Goal: Task Accomplishment & Management: Manage account settings

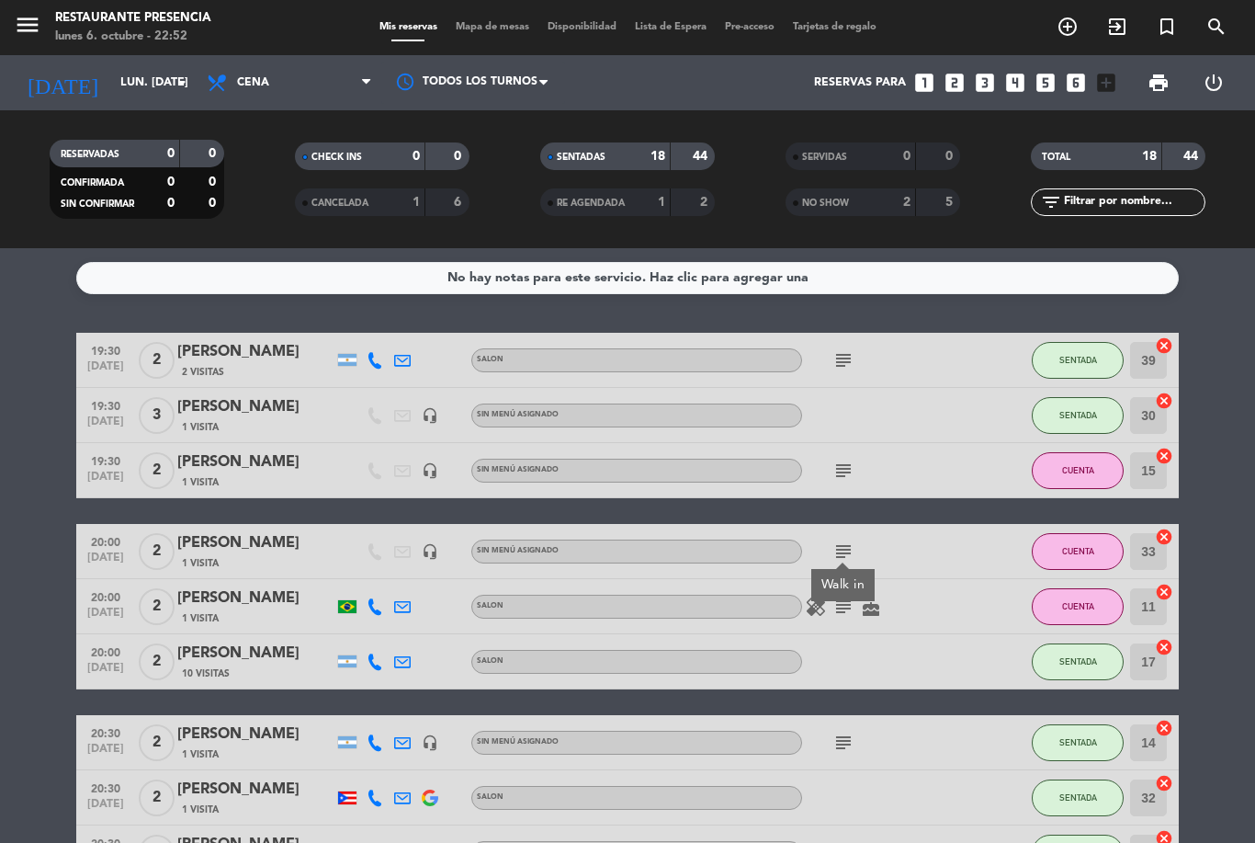
scroll to position [164, 0]
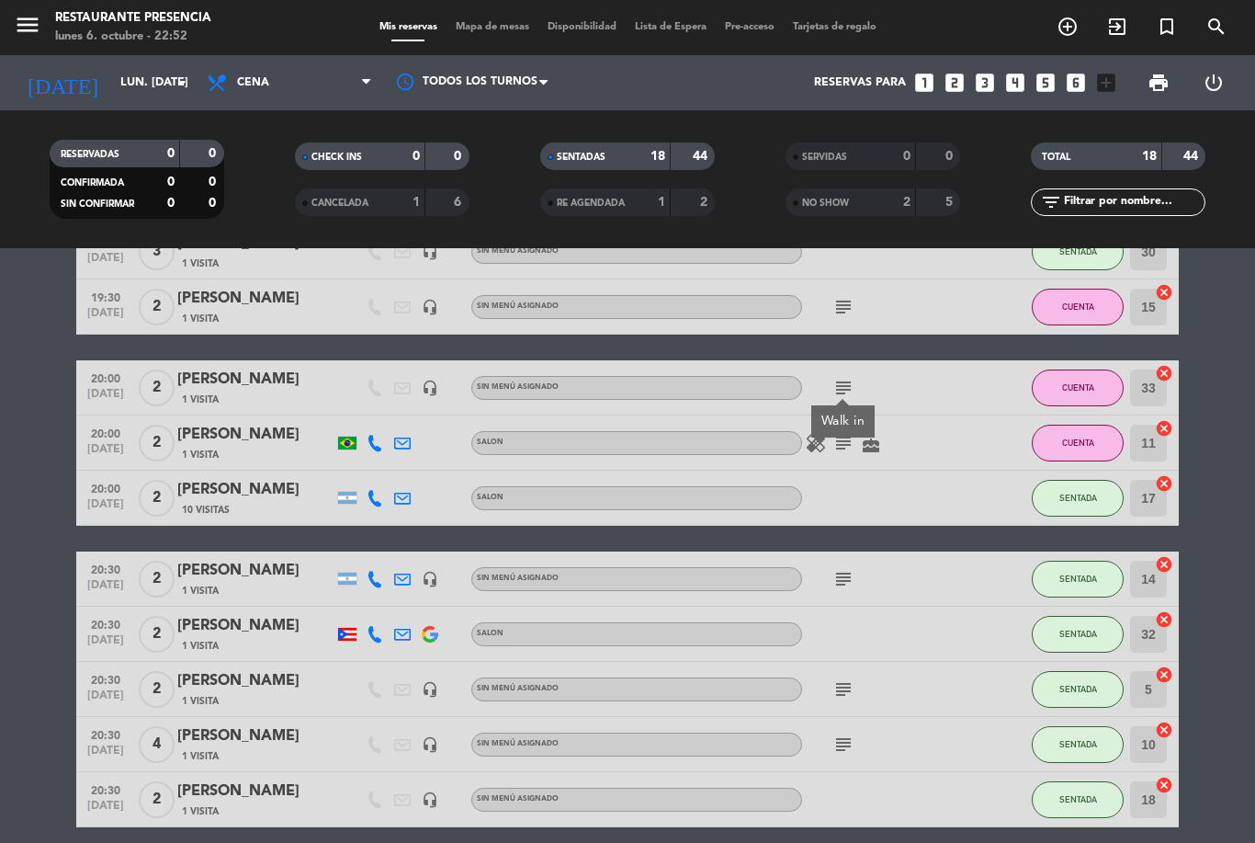
click at [849, 568] on icon "subject" at bounding box center [844, 579] width 22 height 22
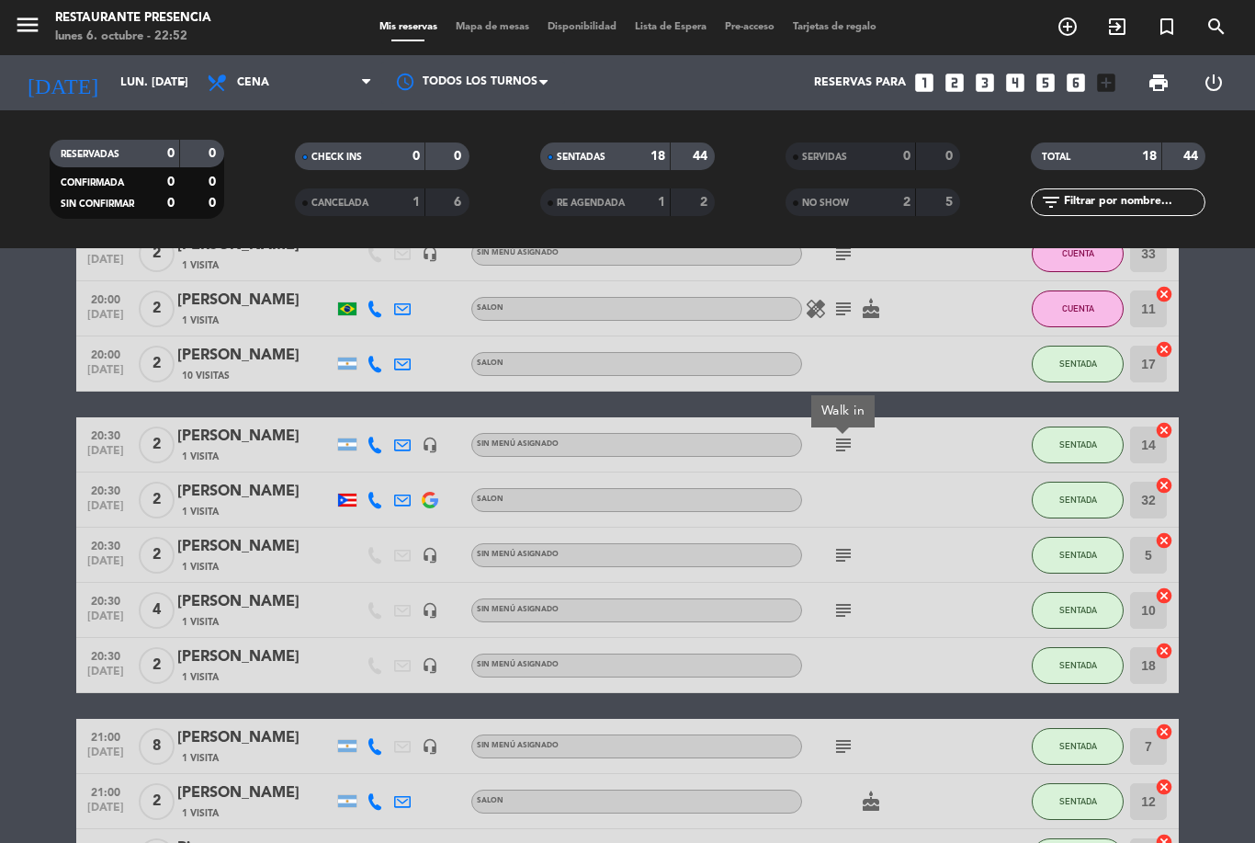
scroll to position [312, 0]
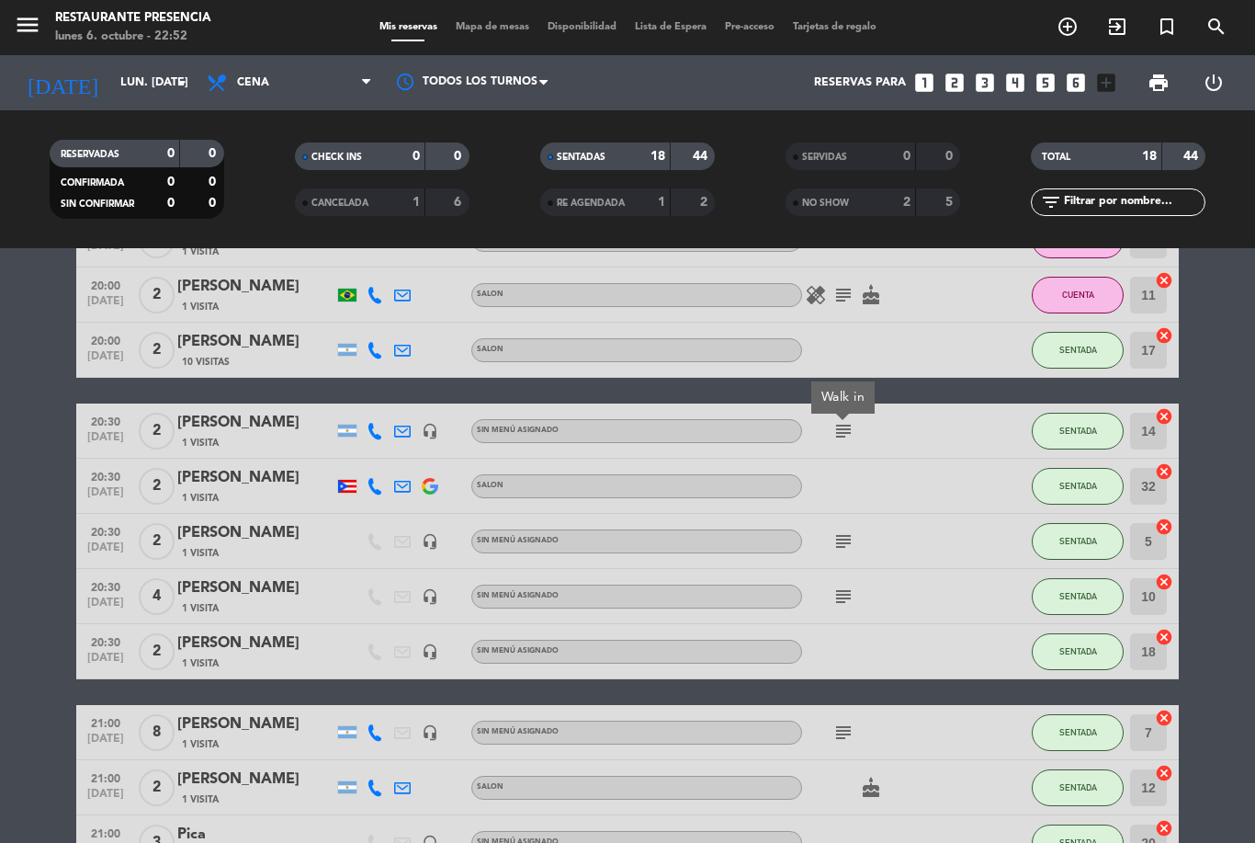
click at [845, 530] on icon "subject" at bounding box center [844, 541] width 22 height 22
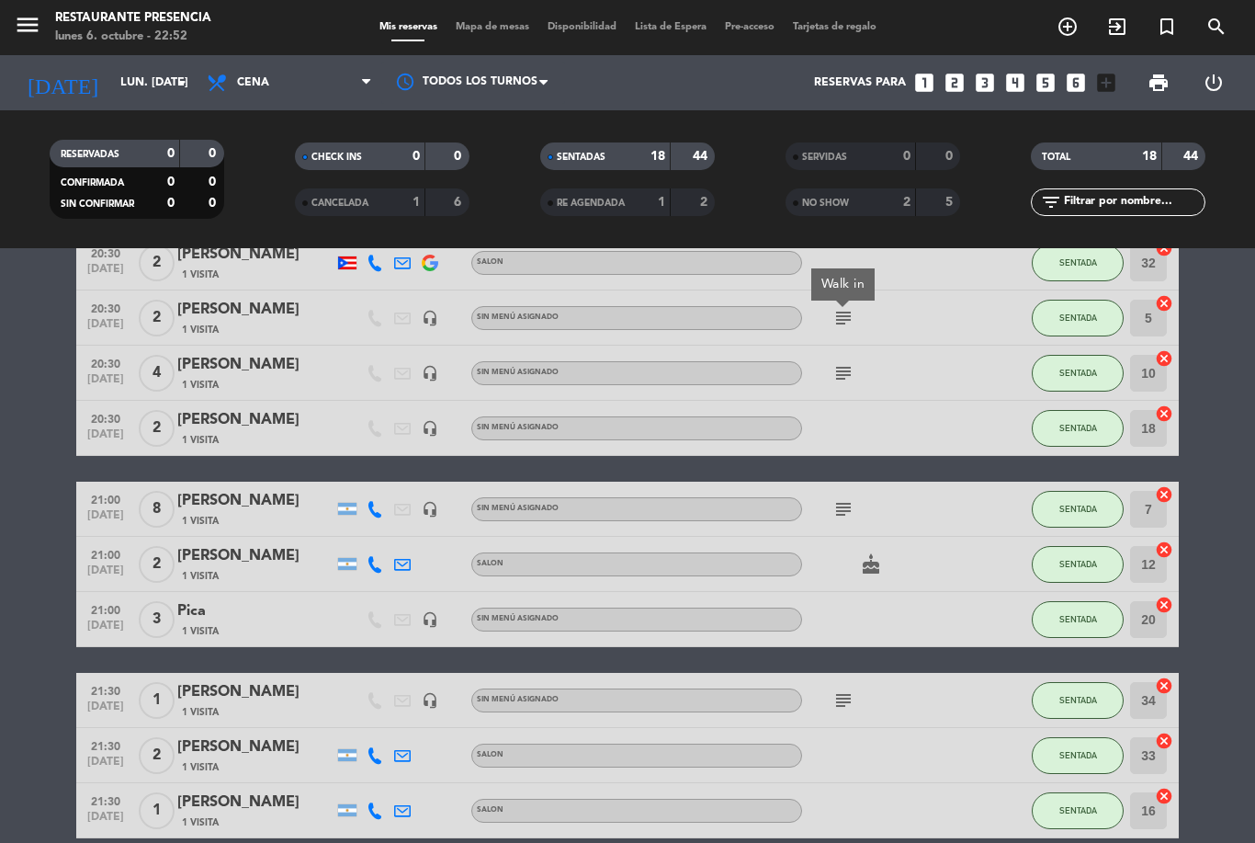
scroll to position [563, 0]
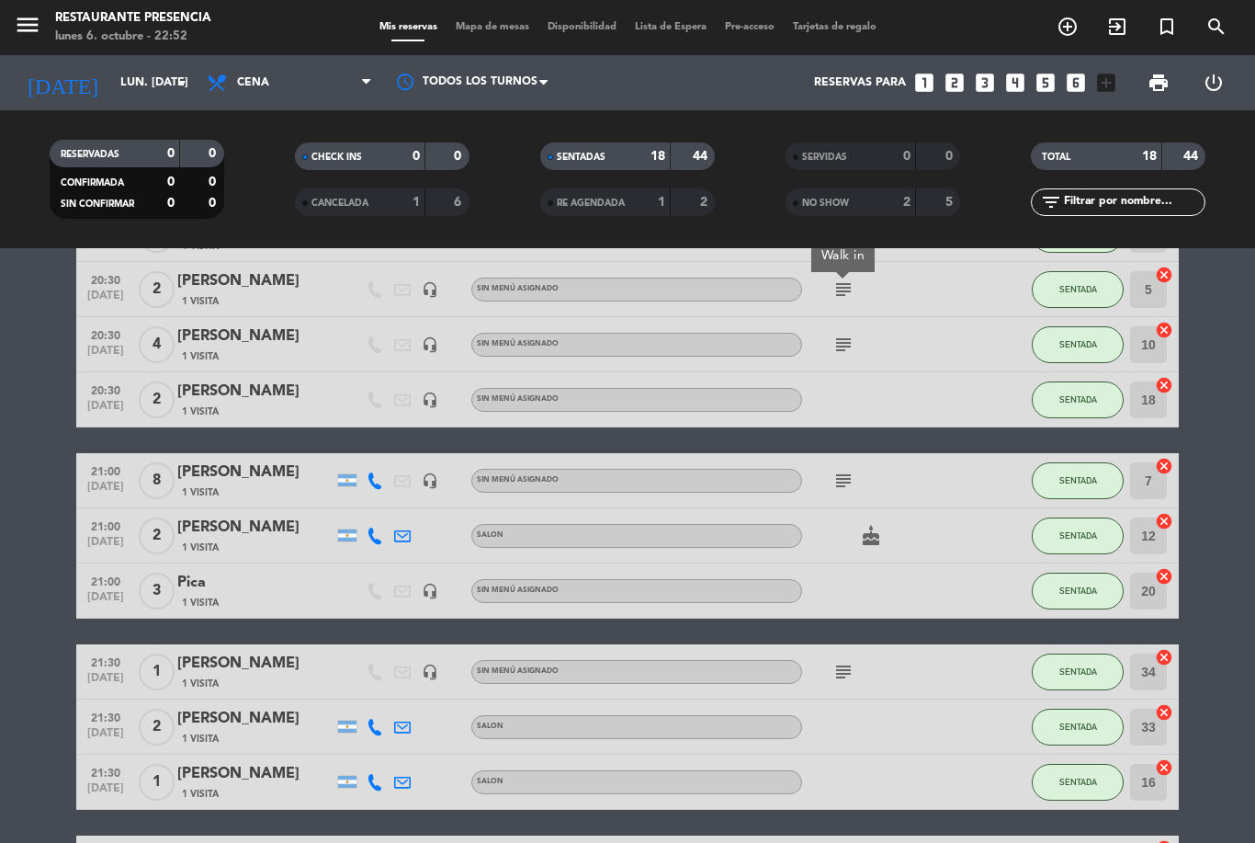
click at [118, 323] on span "20:30" at bounding box center [106, 333] width 46 height 21
click at [109, 400] on span "[DATE]" at bounding box center [106, 410] width 46 height 21
click at [429, 391] on icon "headset_mic" at bounding box center [430, 399] width 17 height 17
click at [314, 571] on div "Pica" at bounding box center [255, 583] width 156 height 24
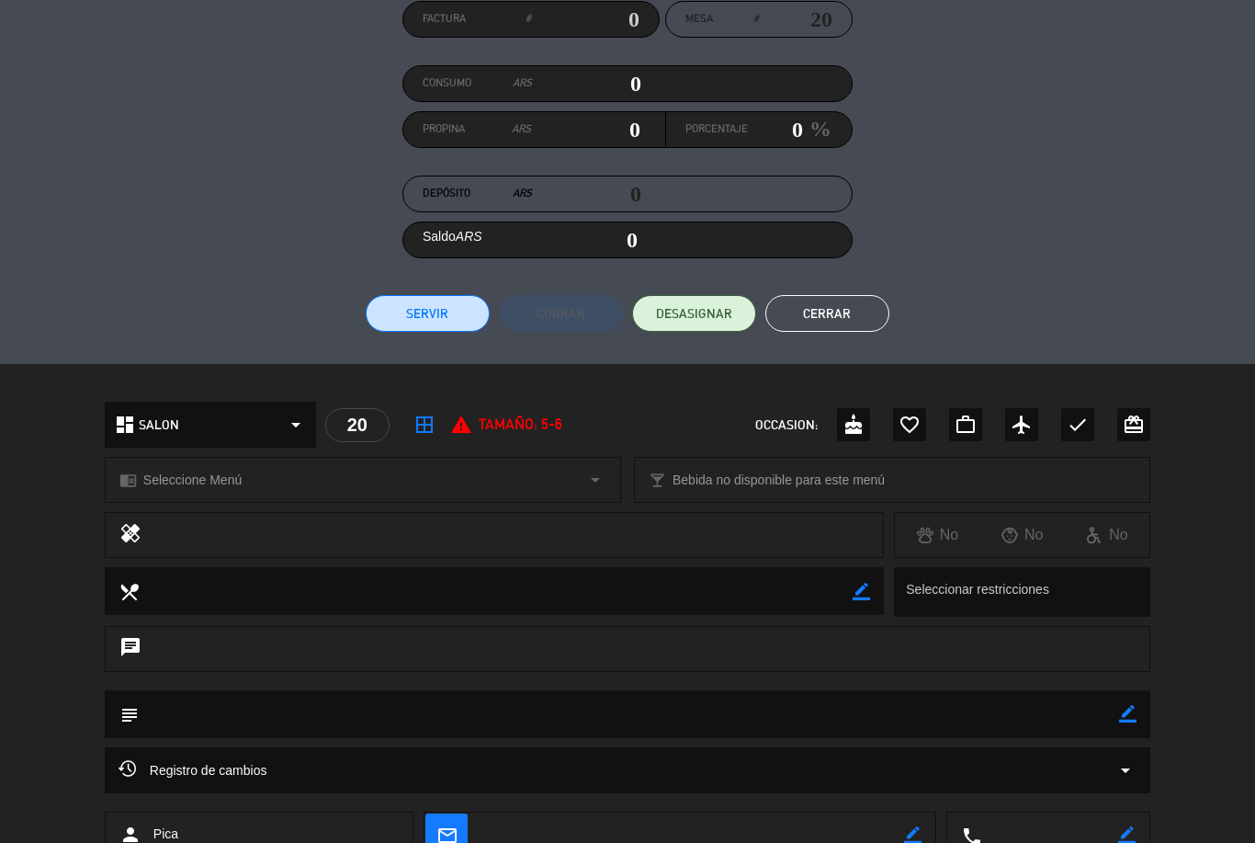
scroll to position [176, 0]
click at [1135, 714] on icon "border_color" at bounding box center [1127, 715] width 17 height 17
click at [1003, 712] on textarea at bounding box center [629, 715] width 981 height 47
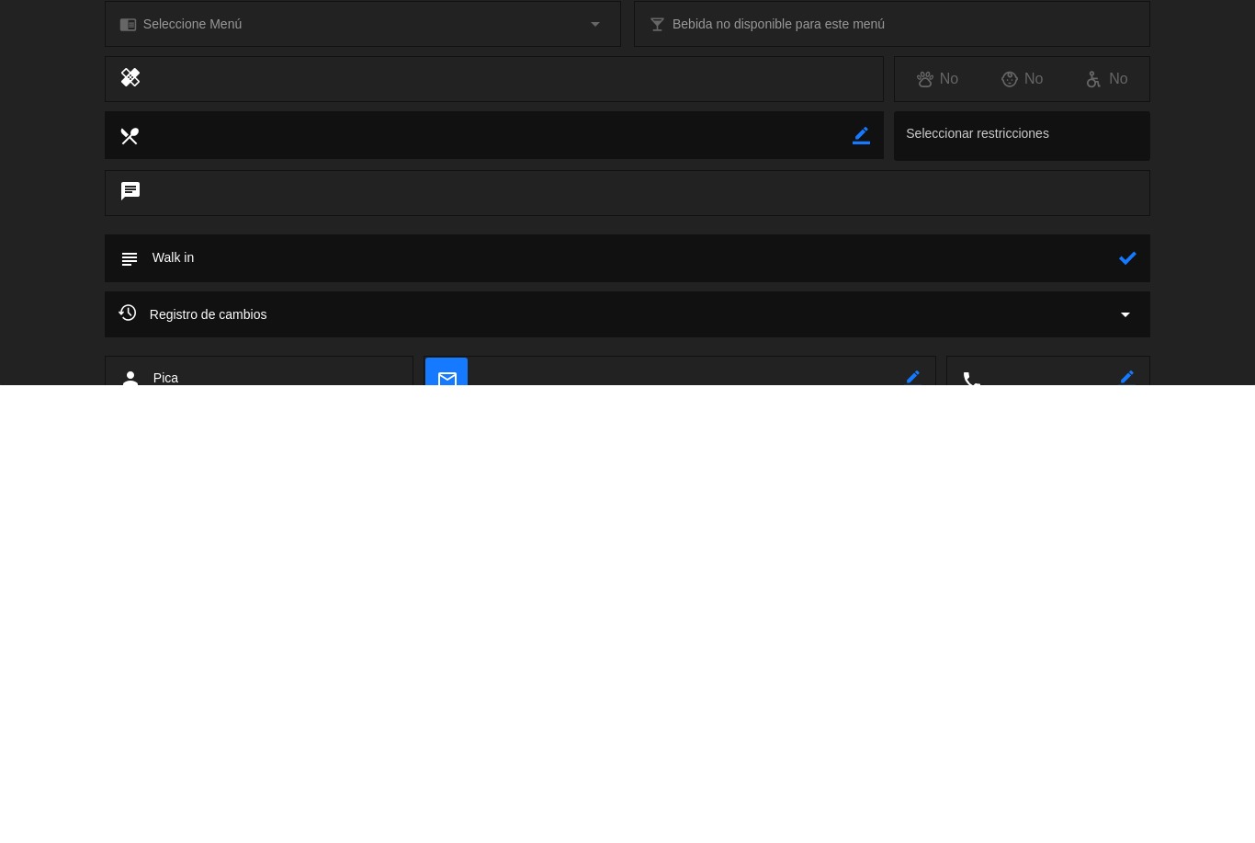
type textarea "Walk in"
click at [1144, 692] on div "subject" at bounding box center [628, 716] width 1046 height 48
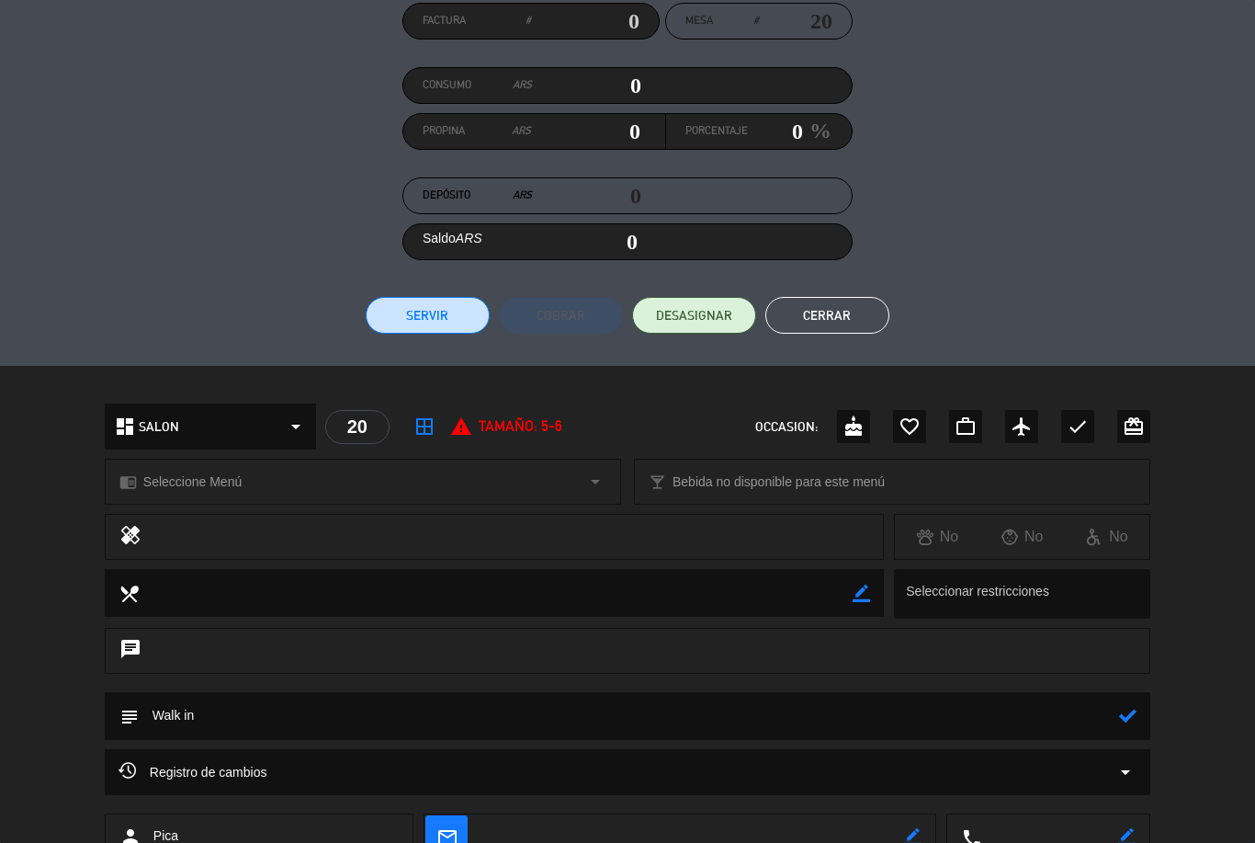
click at [1118, 715] on textarea at bounding box center [629, 715] width 981 height 47
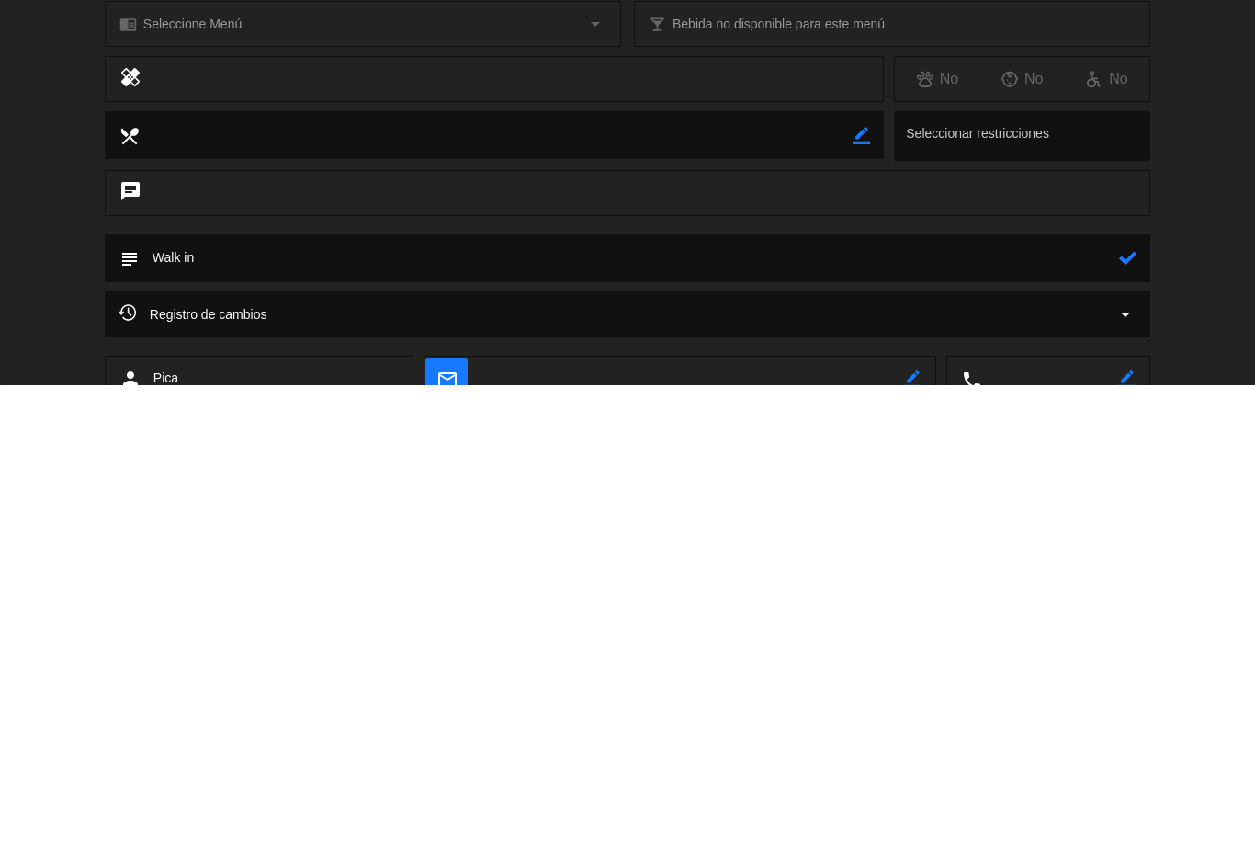
click at [1130, 707] on icon at bounding box center [1127, 715] width 17 height 17
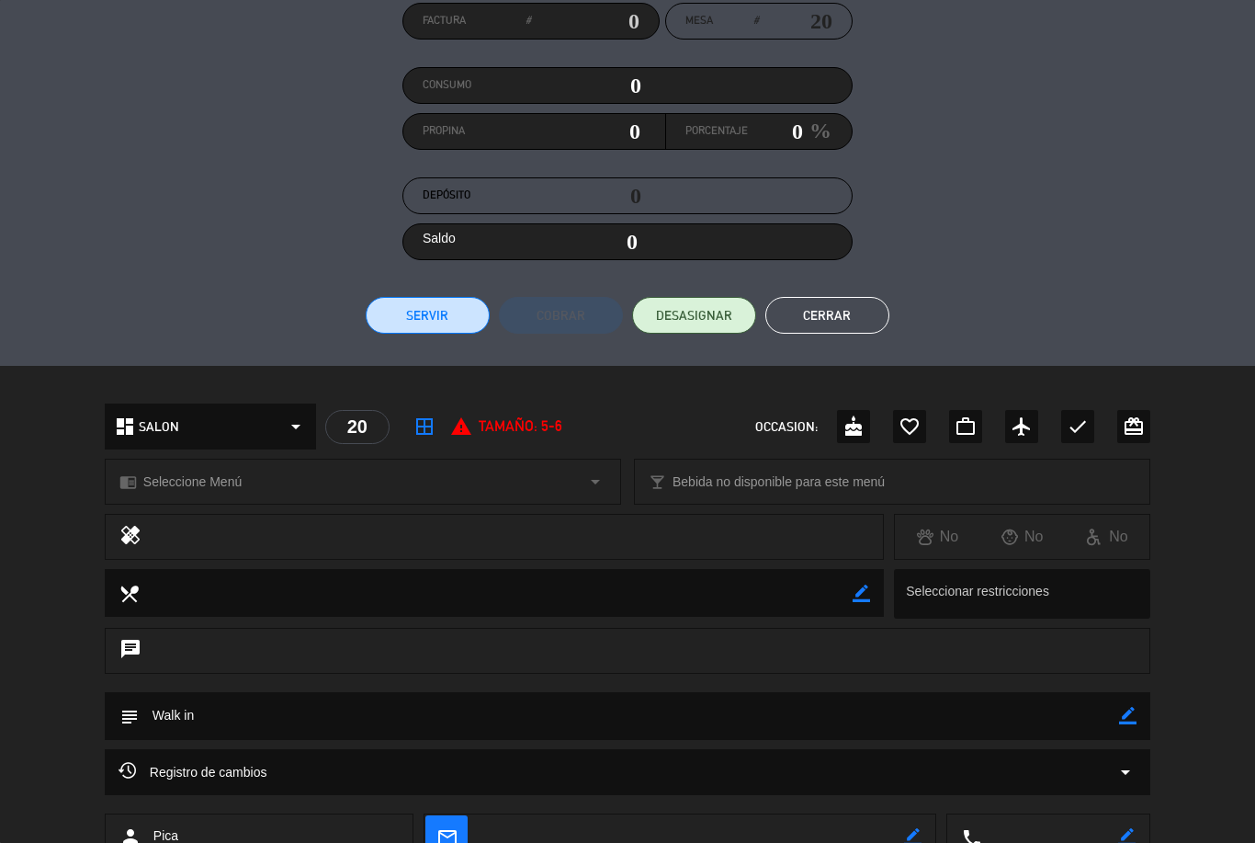
click at [860, 301] on button "Cerrar" at bounding box center [828, 315] width 124 height 37
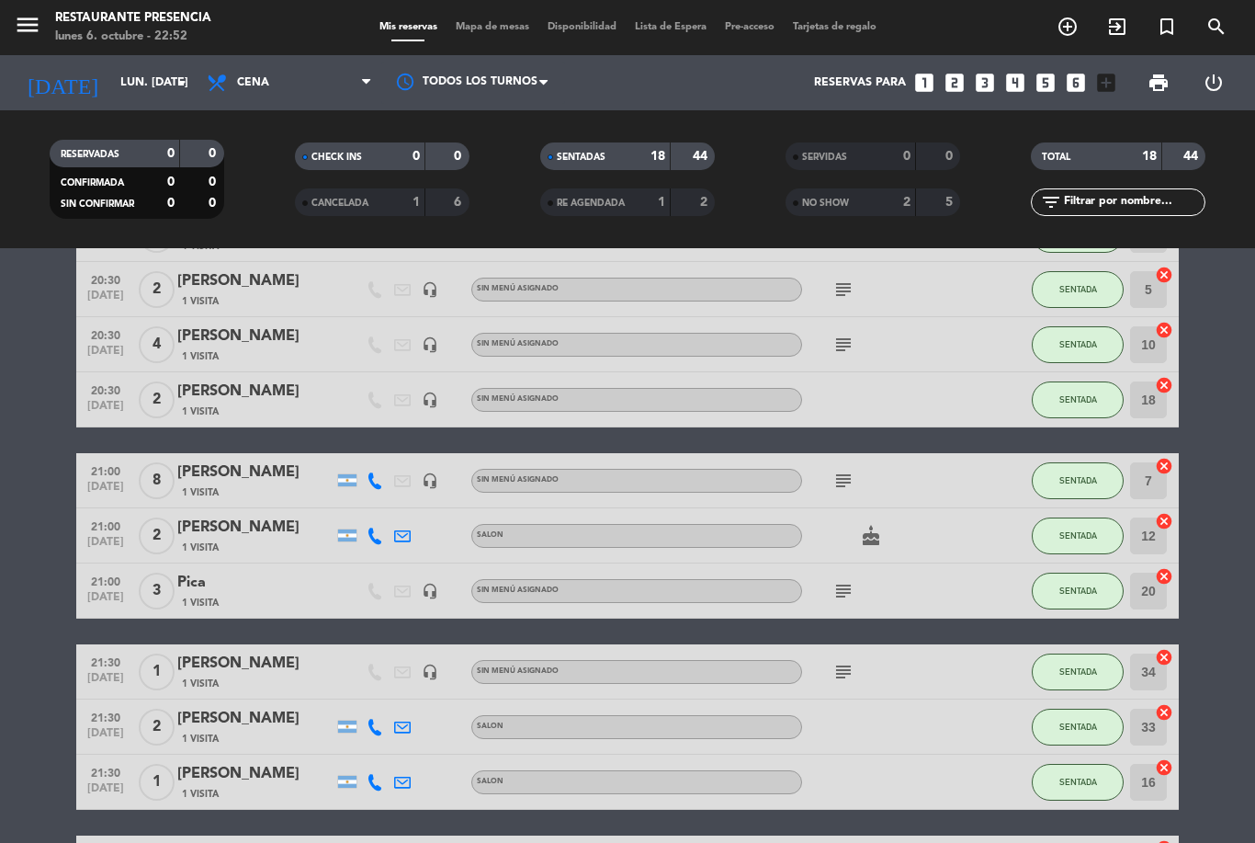
click at [849, 661] on icon "subject" at bounding box center [844, 672] width 22 height 22
click at [846, 661] on icon "subject" at bounding box center [844, 672] width 22 height 22
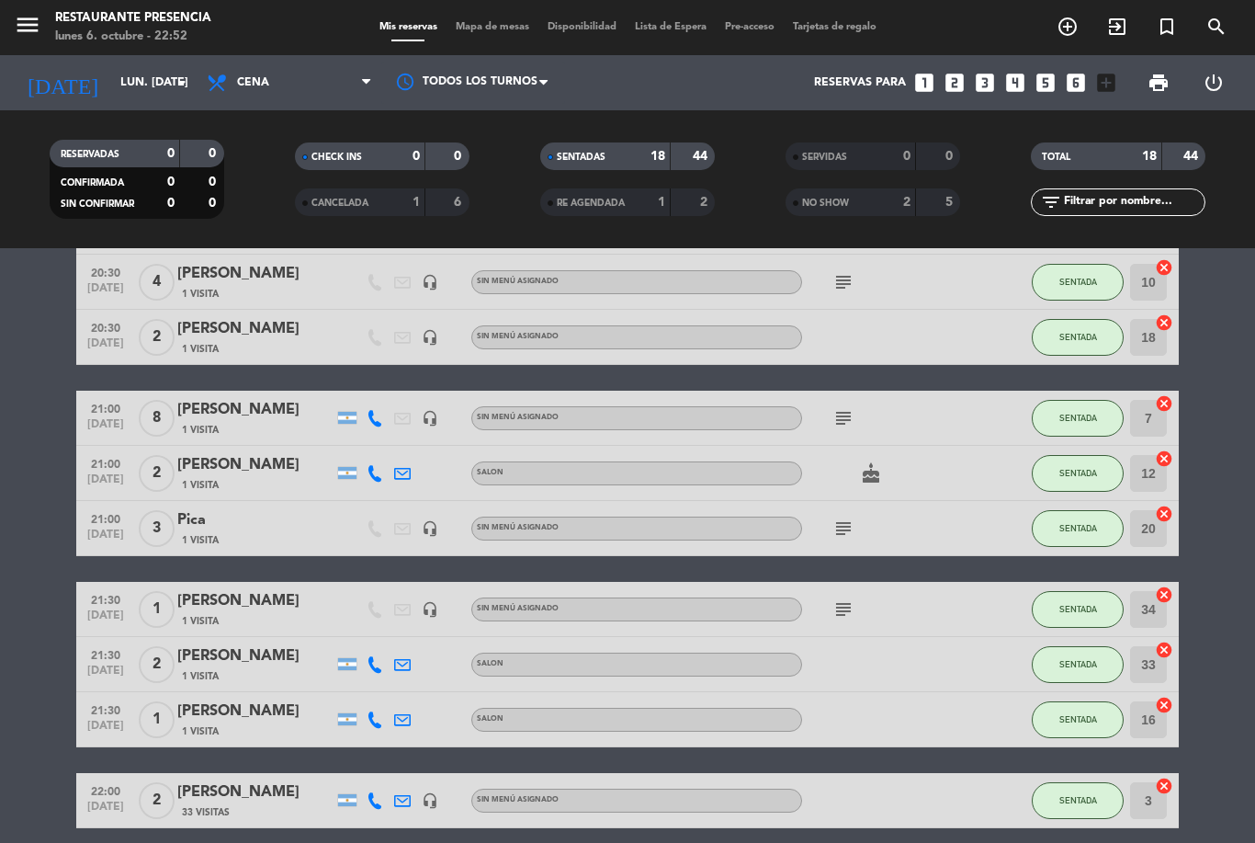
scroll to position [632, 0]
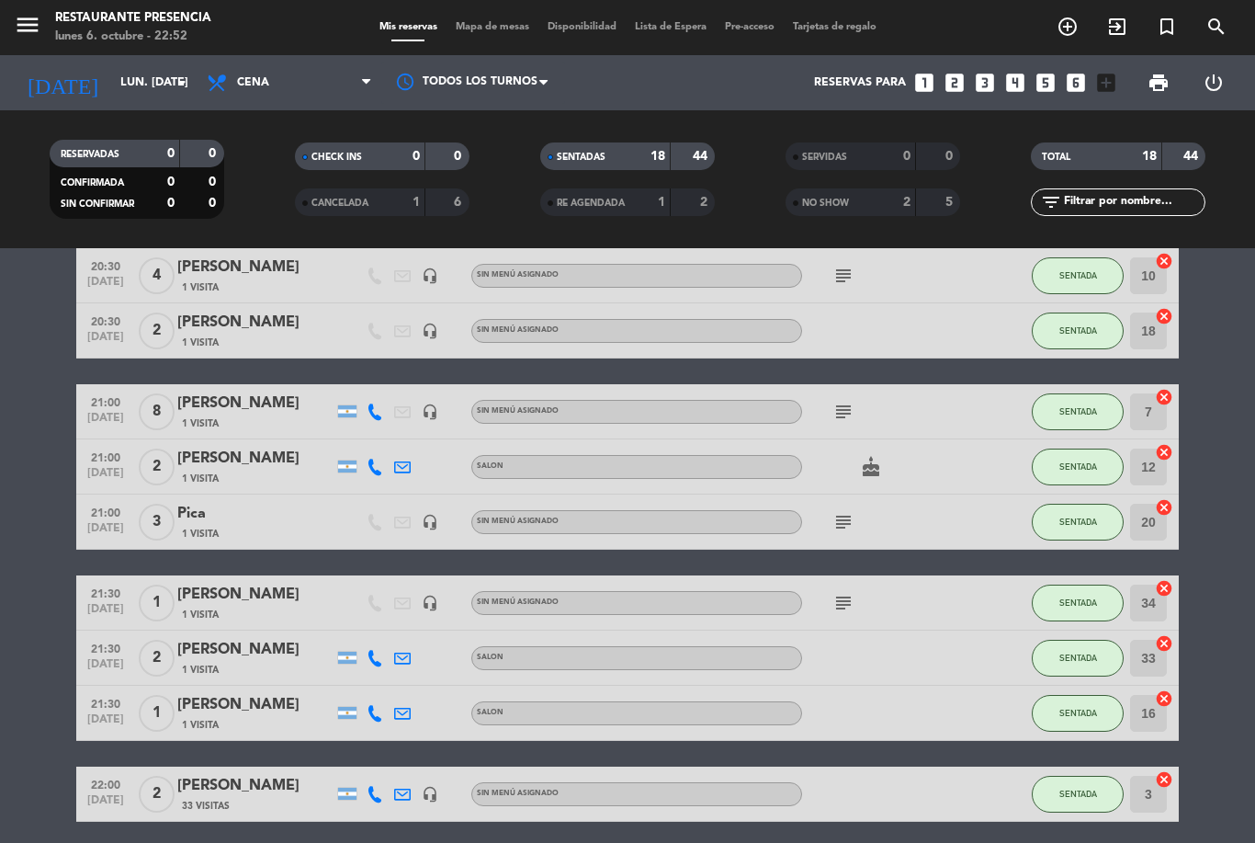
click at [878, 766] on div at bounding box center [884, 793] width 165 height 54
click at [277, 774] on div "[PERSON_NAME]" at bounding box center [255, 786] width 156 height 24
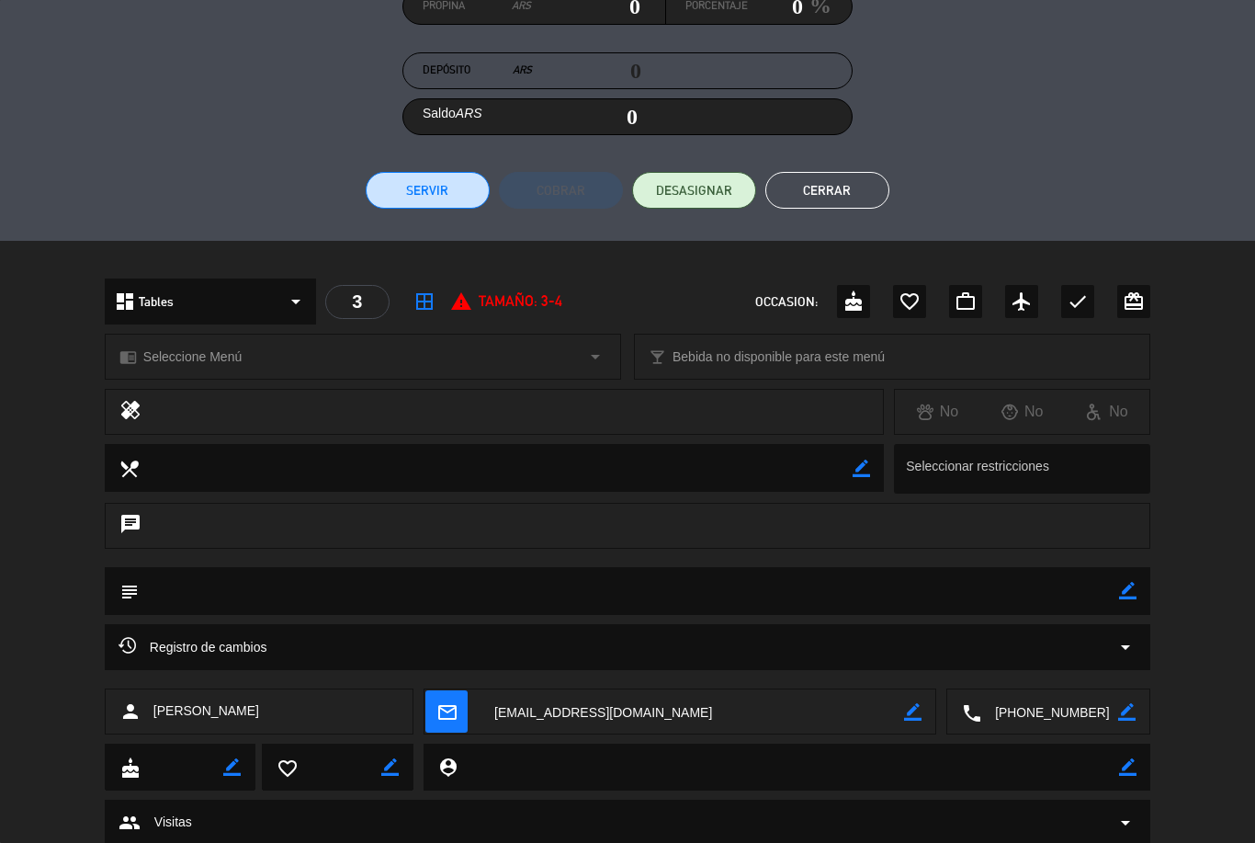
scroll to position [312, 0]
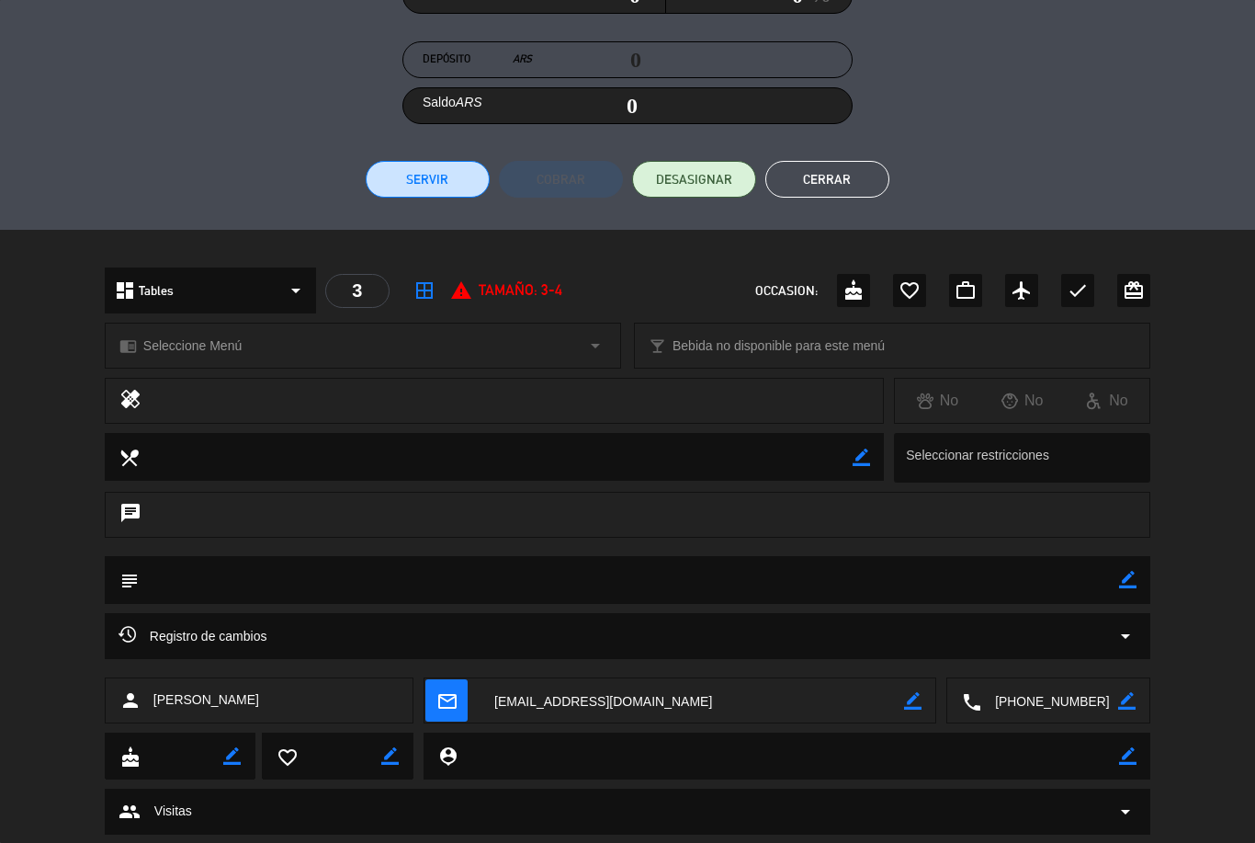
click at [1125, 581] on icon "border_color" at bounding box center [1127, 579] width 17 height 17
click at [233, 579] on textarea at bounding box center [629, 579] width 981 height 47
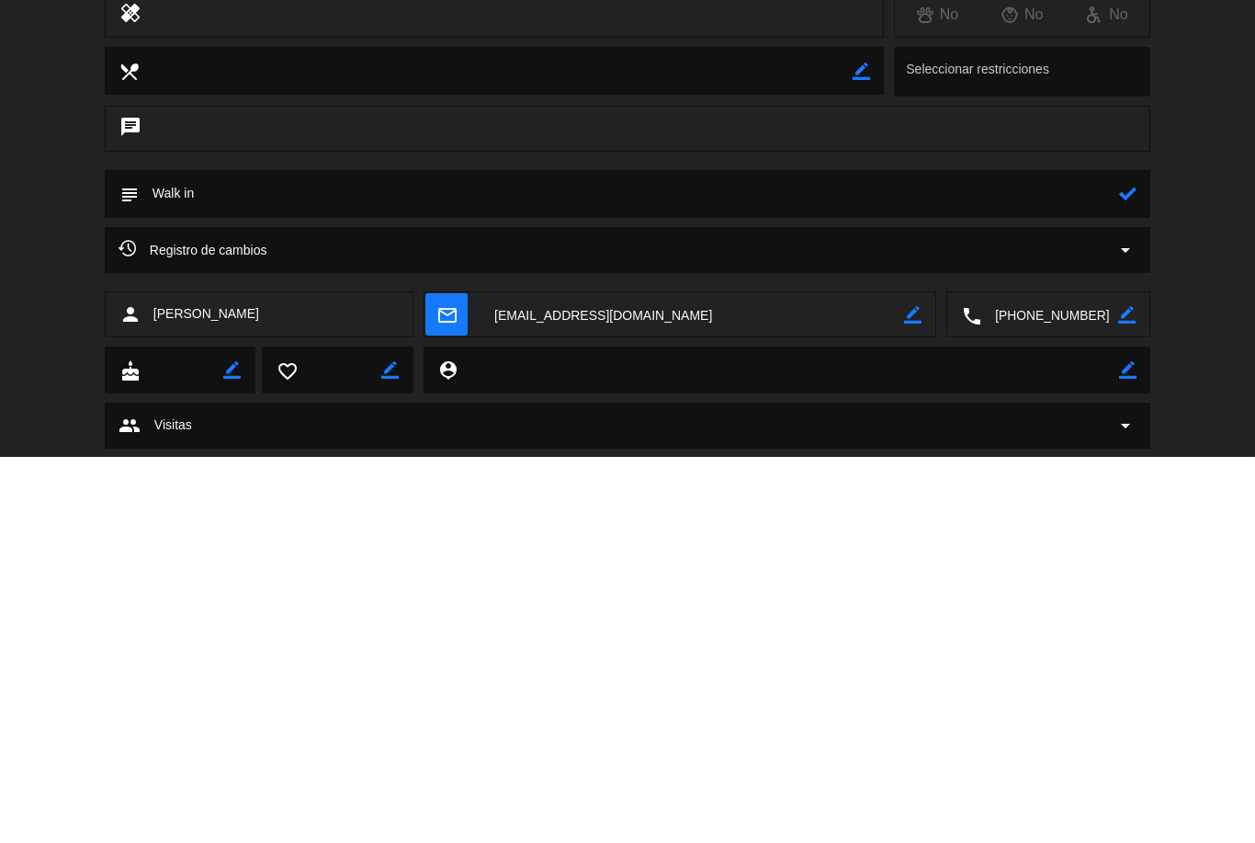
type textarea "Walk in"
click at [1128, 571] on icon at bounding box center [1127, 579] width 17 height 17
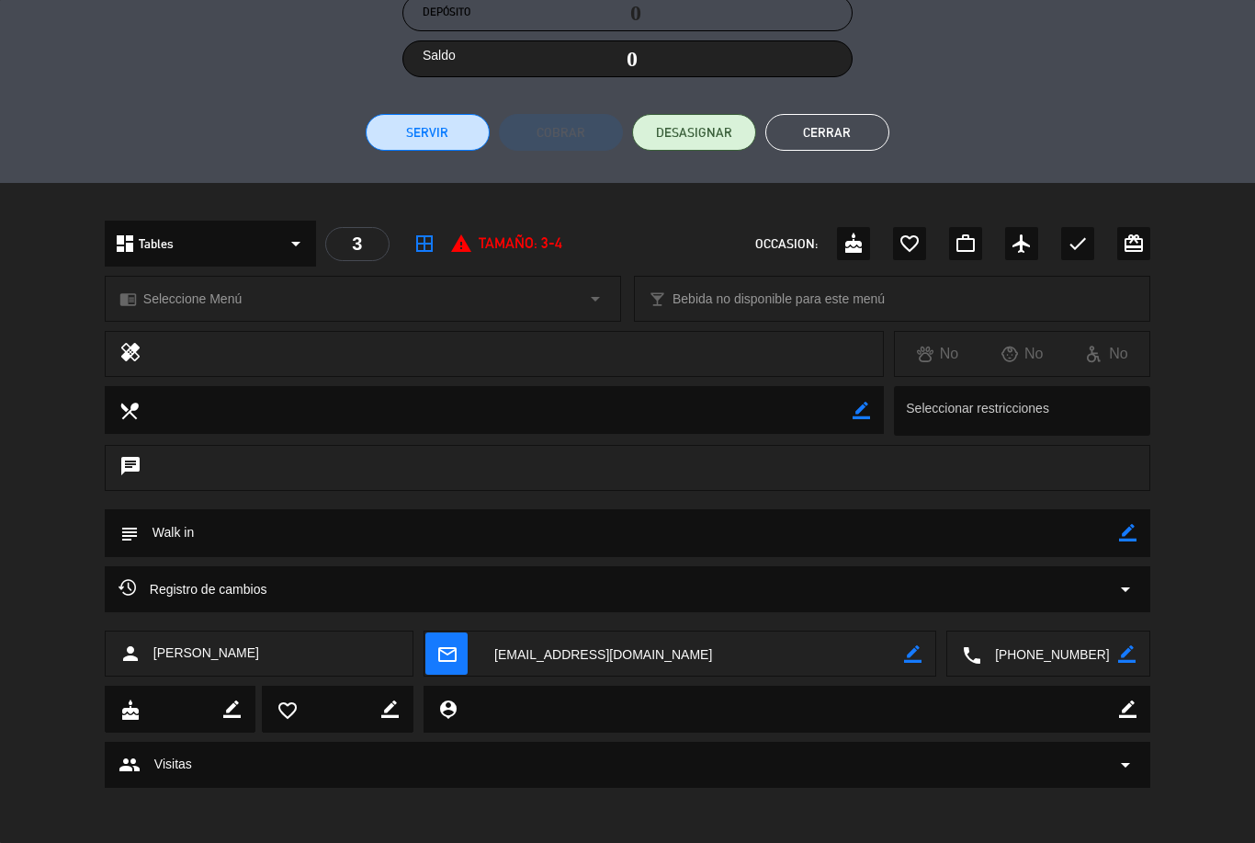
scroll to position [358, 0]
click at [857, 128] on button "Cerrar" at bounding box center [828, 133] width 124 height 37
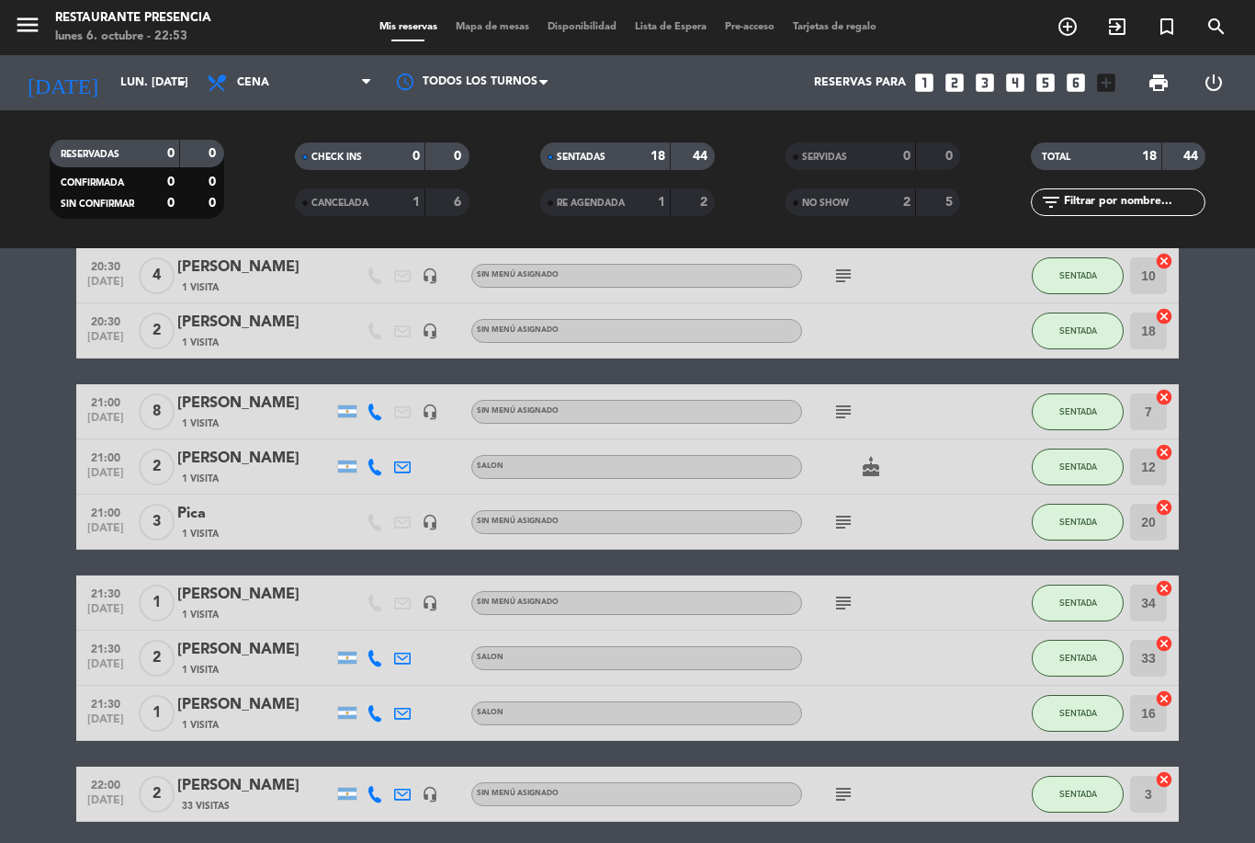
click at [848, 783] on icon "subject" at bounding box center [844, 794] width 22 height 22
click at [844, 783] on icon "subject" at bounding box center [844, 794] width 22 height 22
click at [841, 592] on icon "subject" at bounding box center [844, 603] width 22 height 22
click at [853, 511] on icon "subject" at bounding box center [844, 522] width 22 height 22
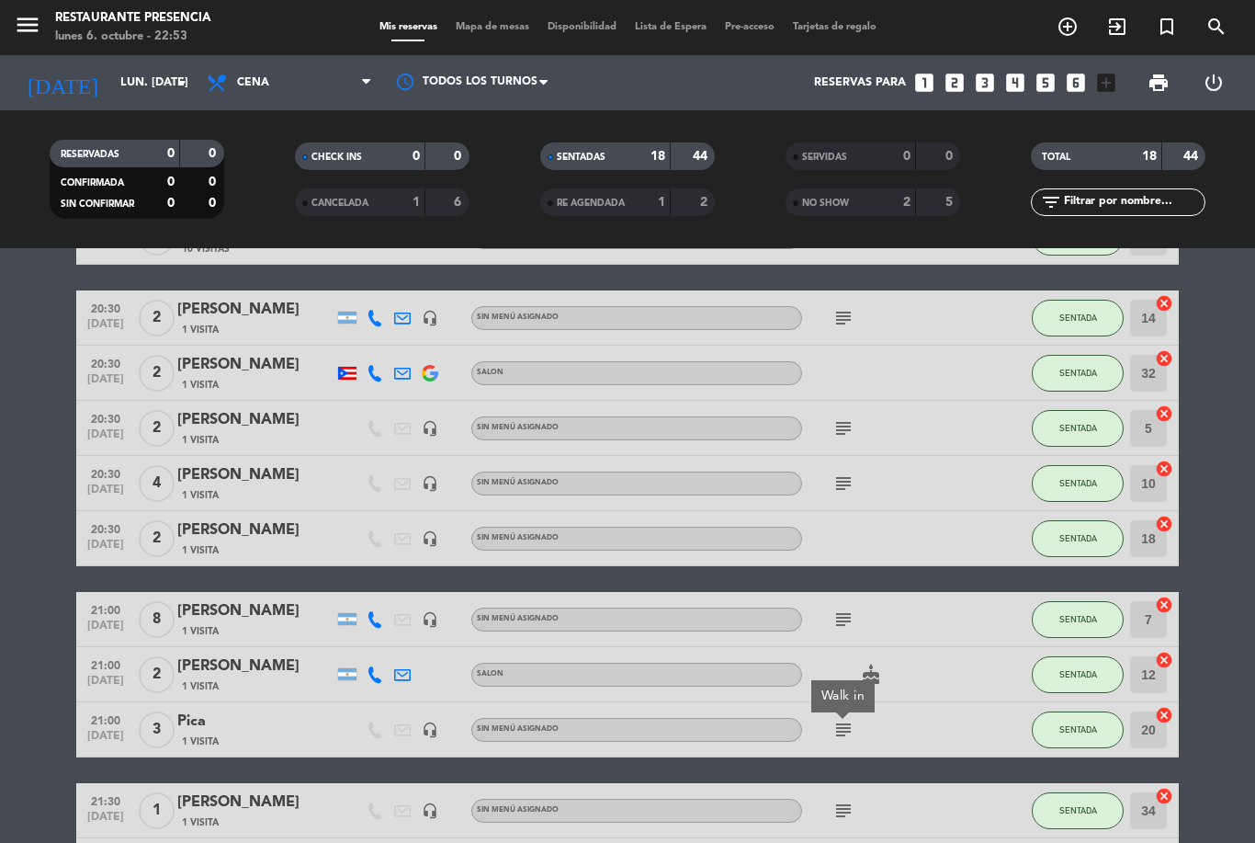
scroll to position [419, 0]
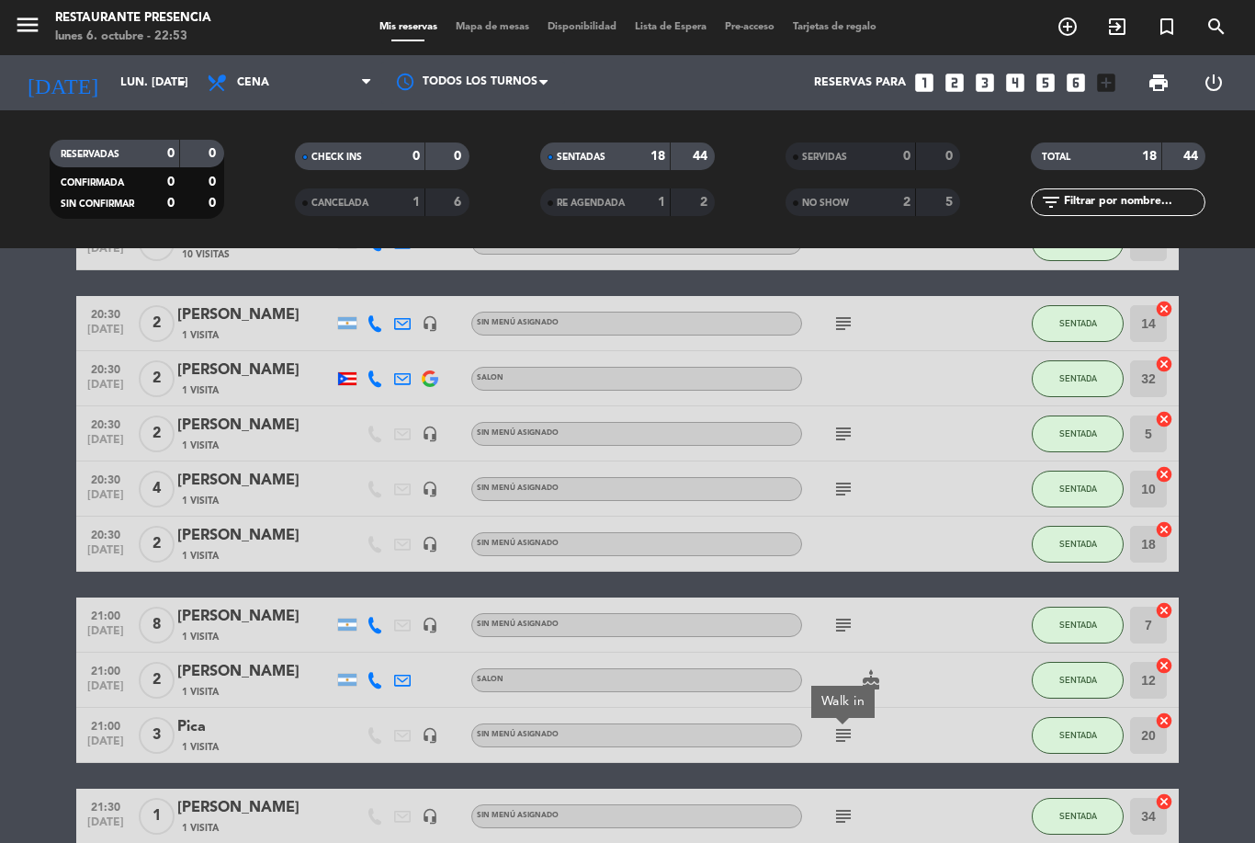
click at [843, 423] on icon "subject" at bounding box center [844, 434] width 22 height 22
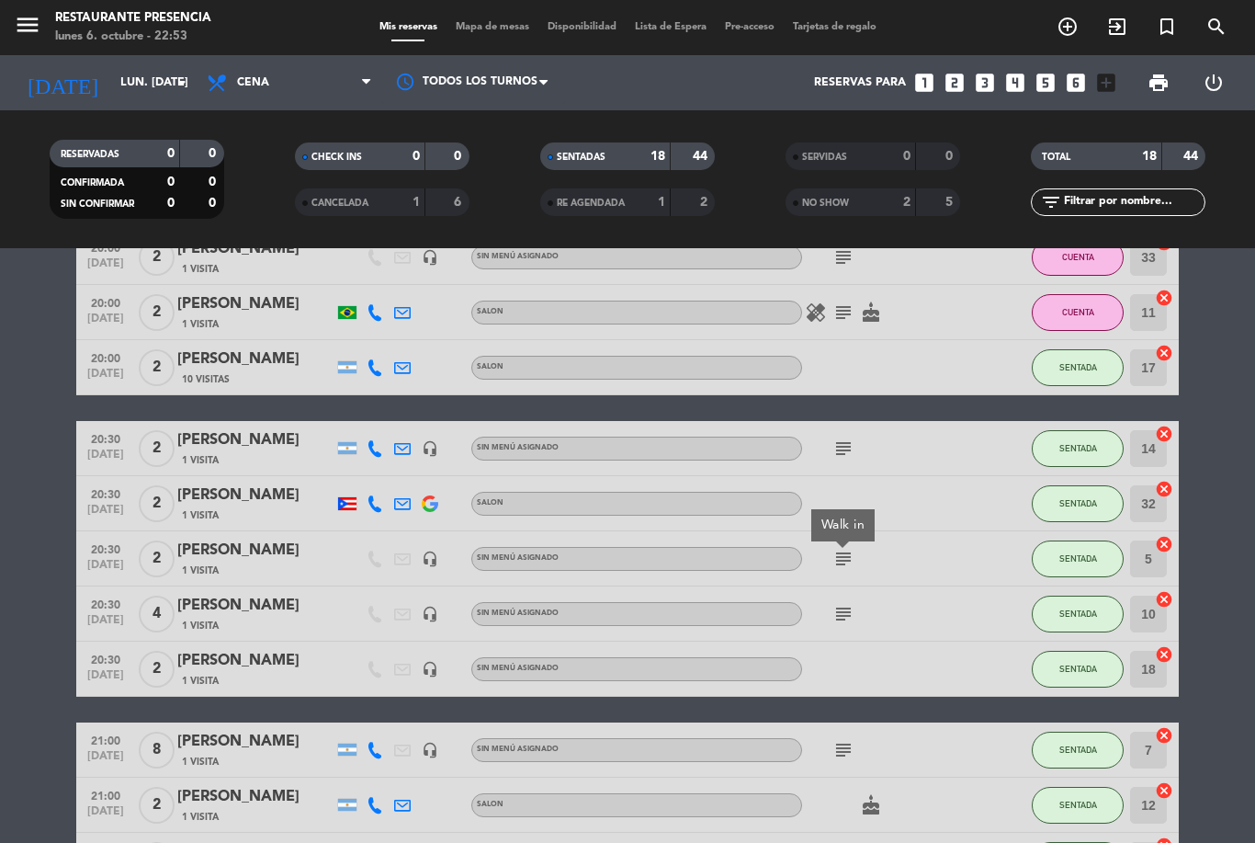
scroll to position [270, 0]
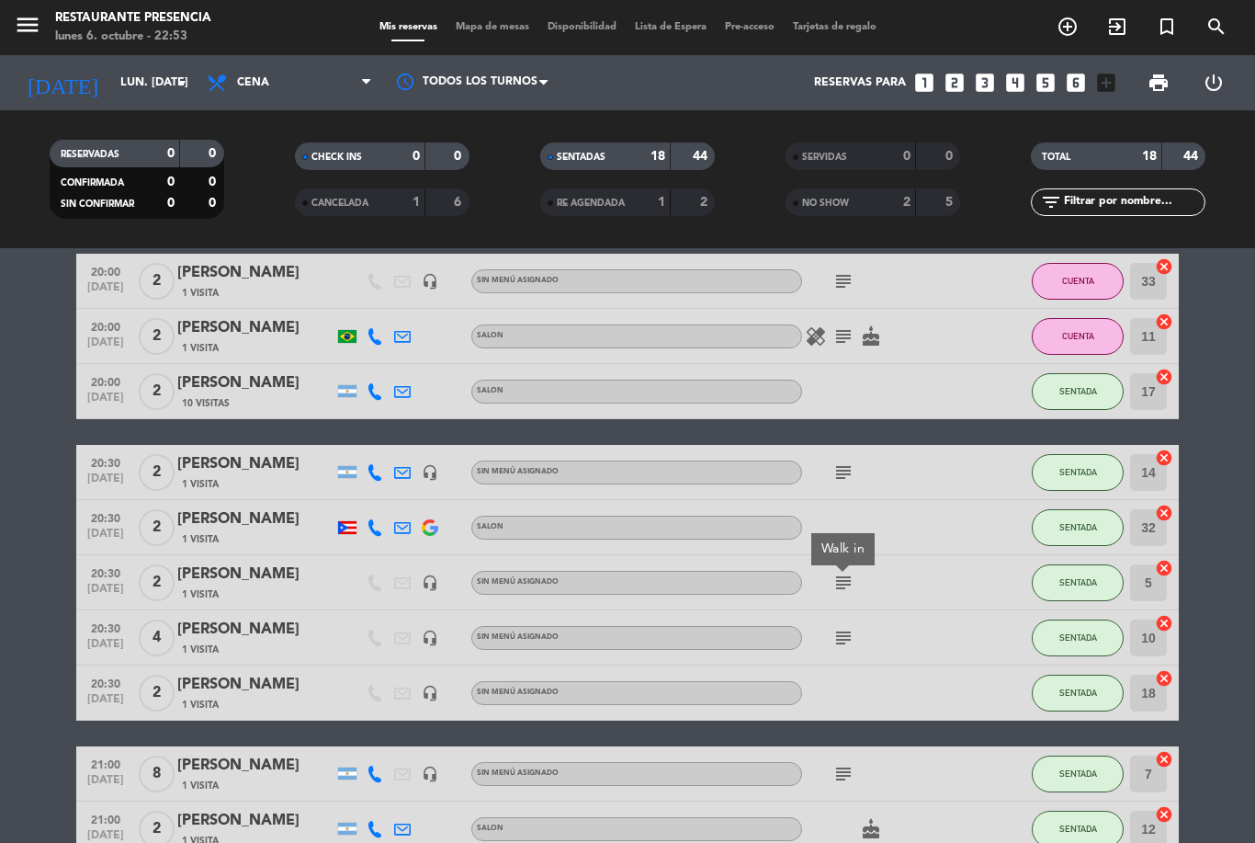
click at [846, 461] on icon "subject" at bounding box center [844, 472] width 22 height 22
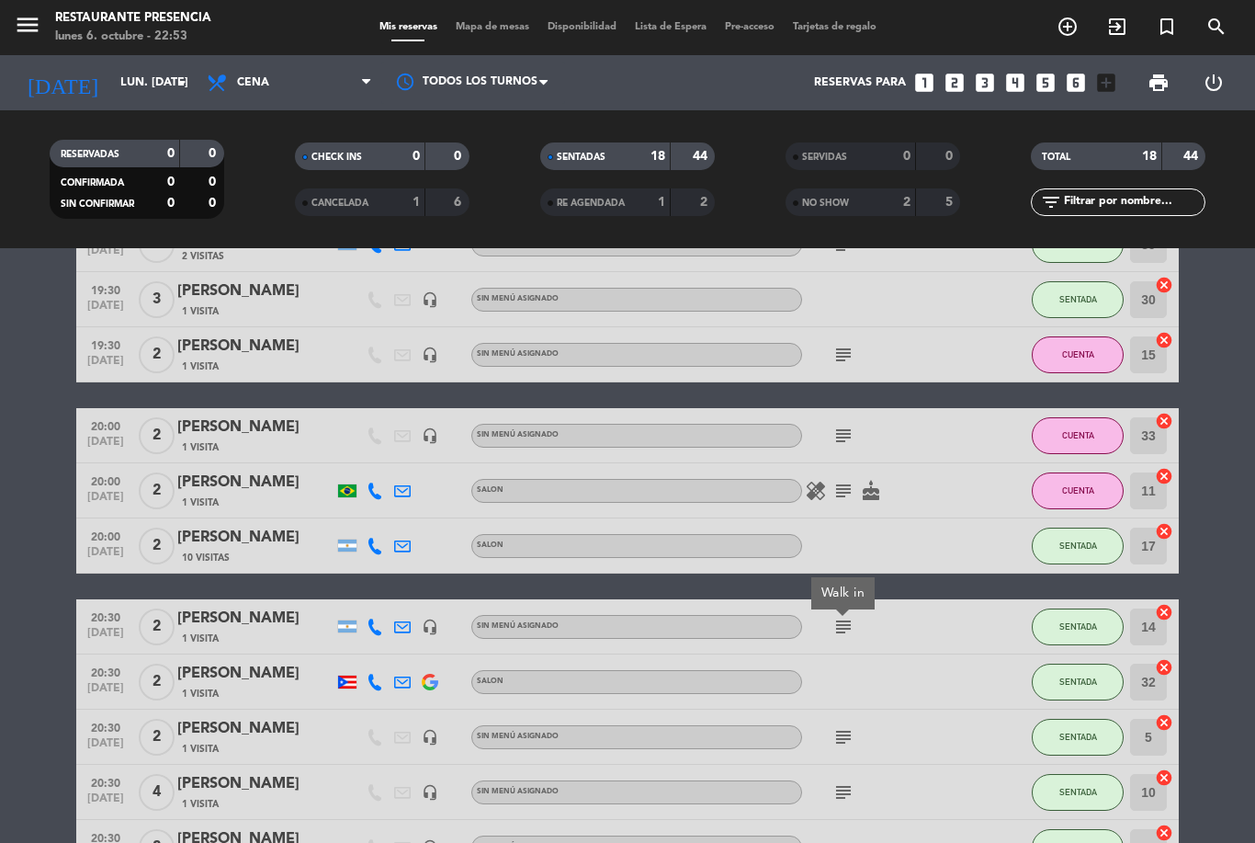
scroll to position [113, 0]
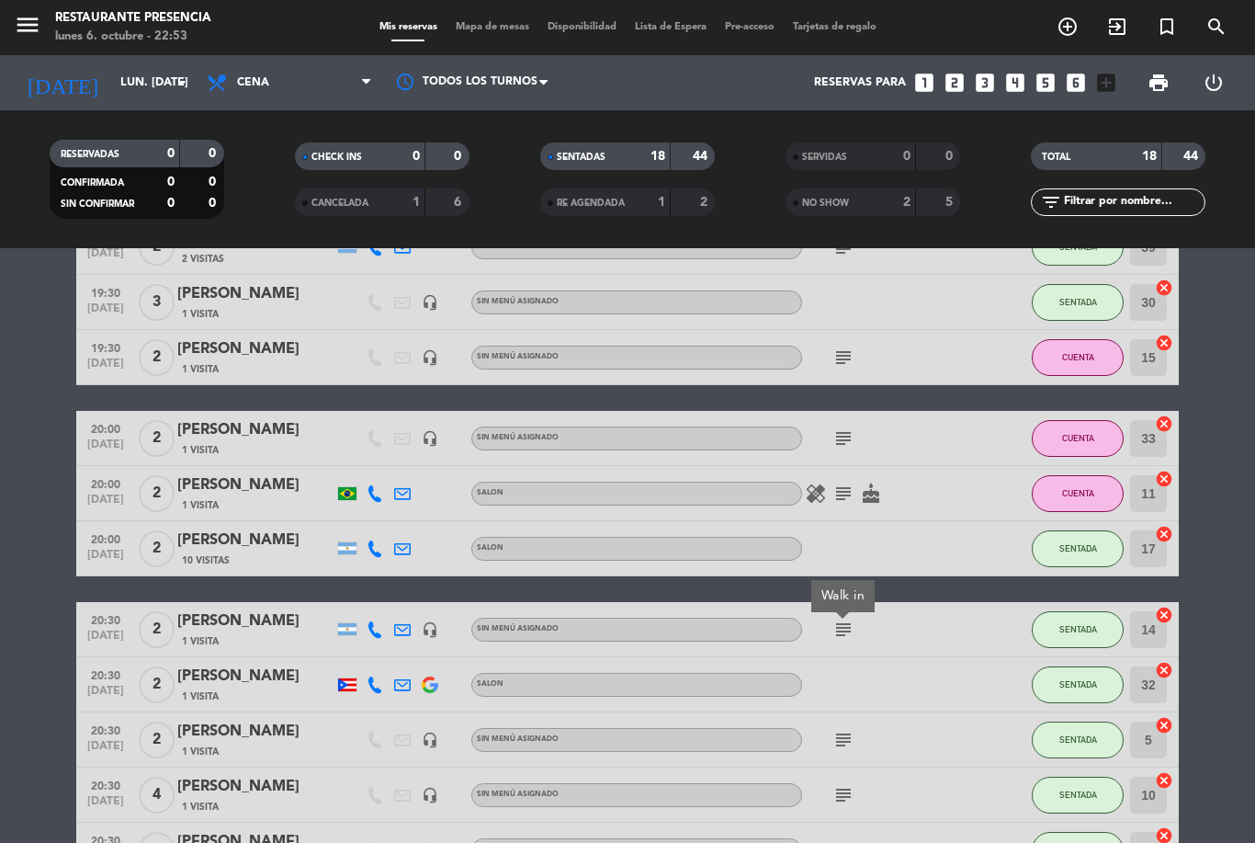
click at [848, 427] on icon "subject" at bounding box center [844, 438] width 22 height 22
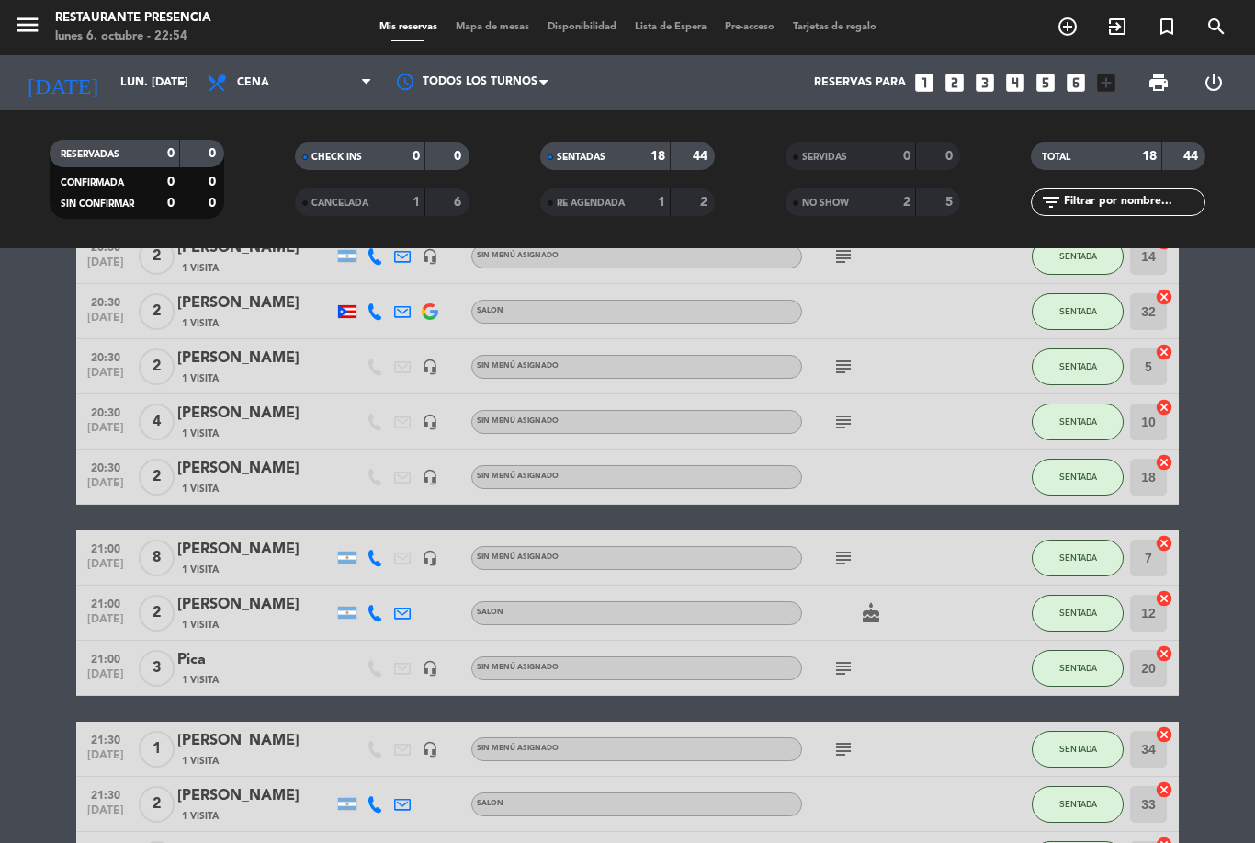
scroll to position [491, 0]
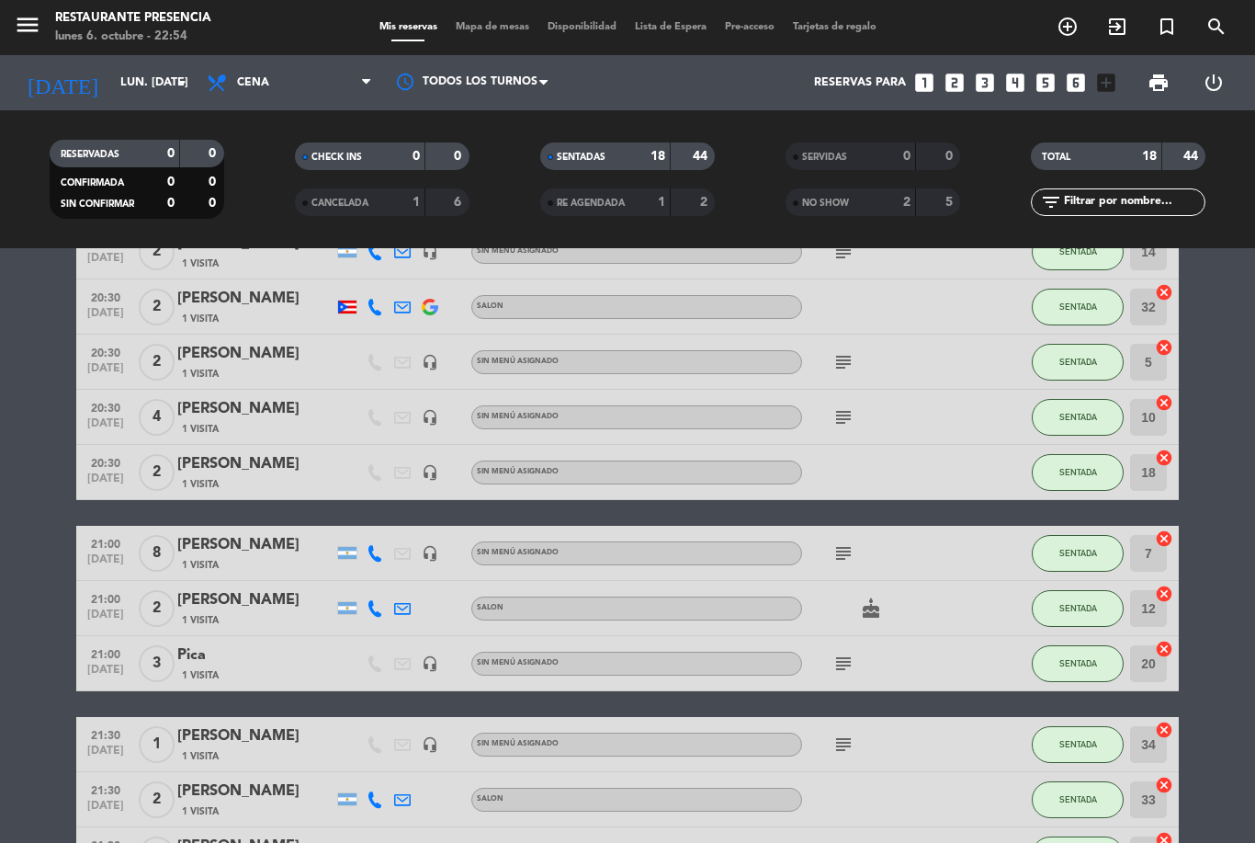
click at [846, 652] on icon "subject" at bounding box center [844, 663] width 22 height 22
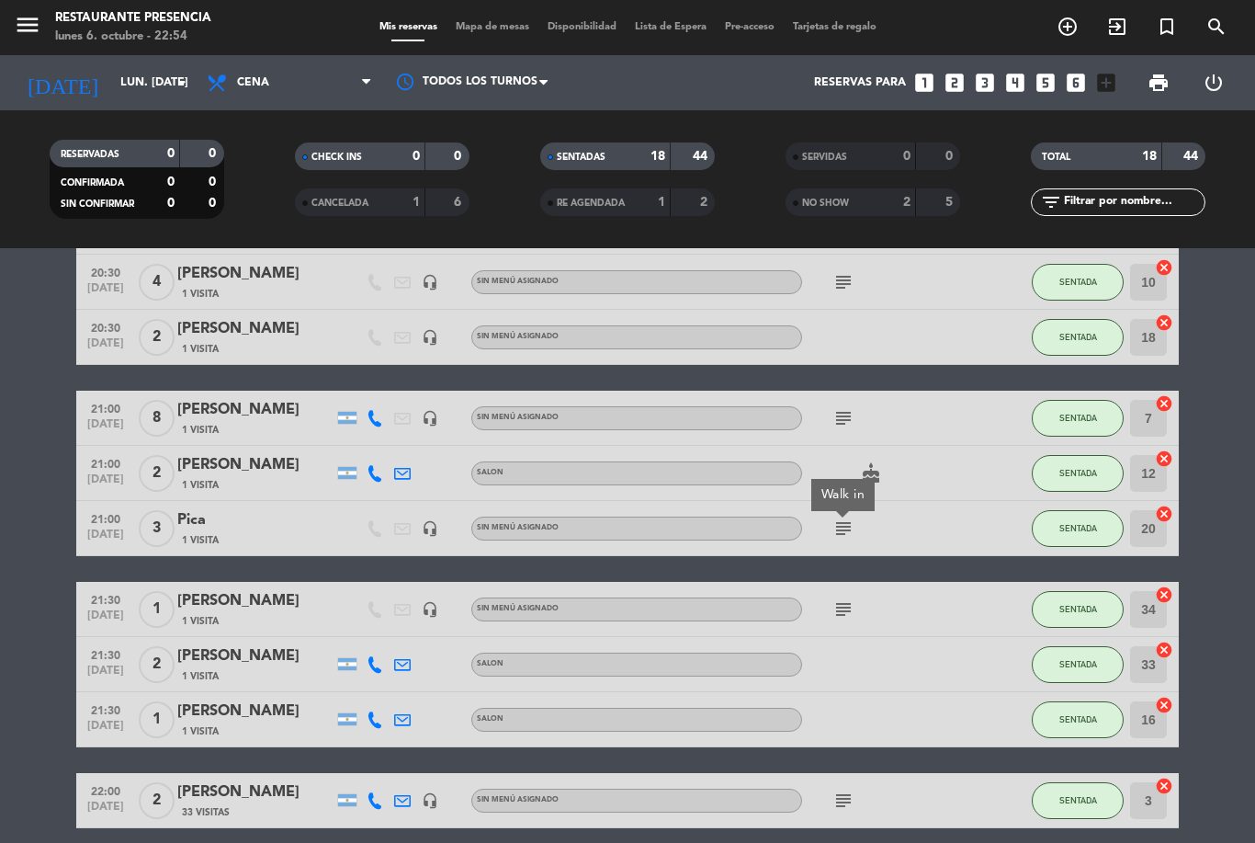
scroll to position [627, 0]
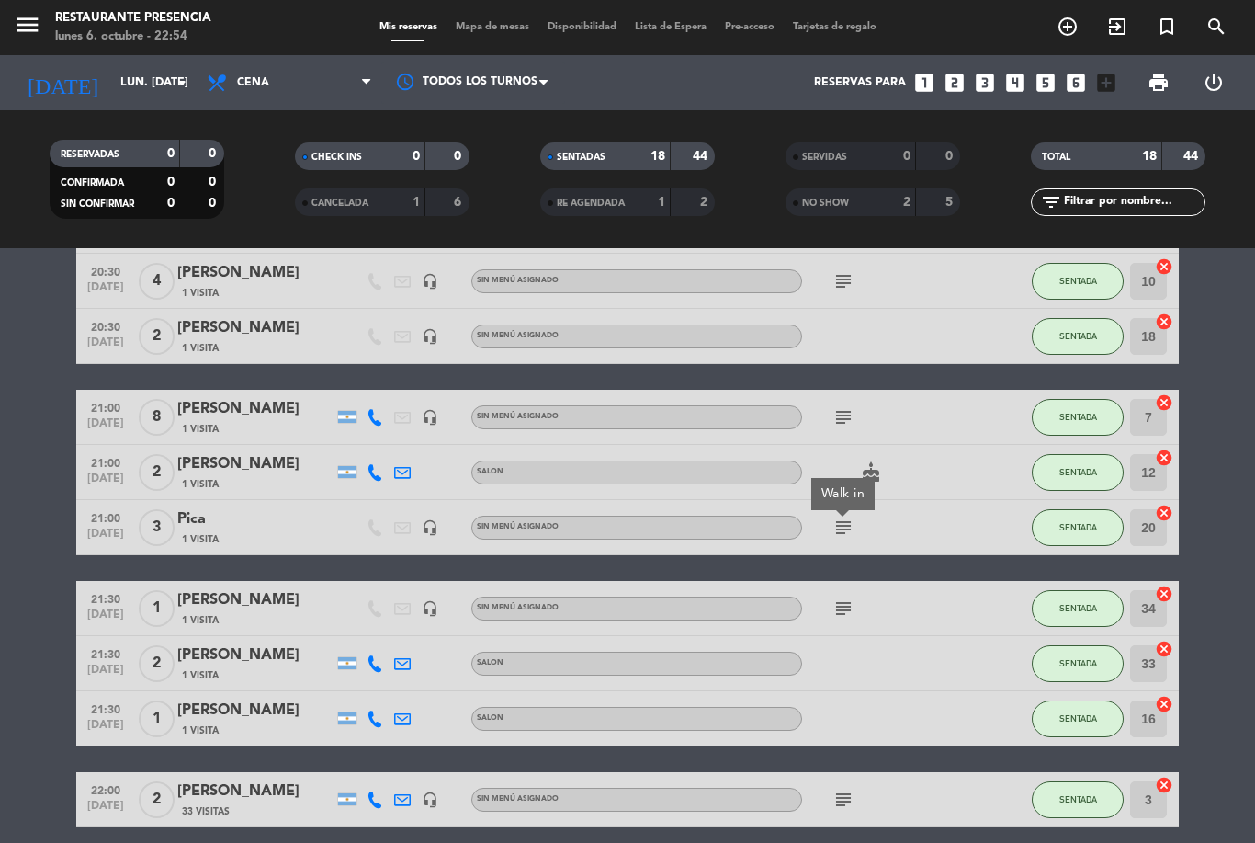
click at [847, 597] on icon "subject" at bounding box center [844, 608] width 22 height 22
click at [843, 772] on div "subject" at bounding box center [884, 799] width 165 height 54
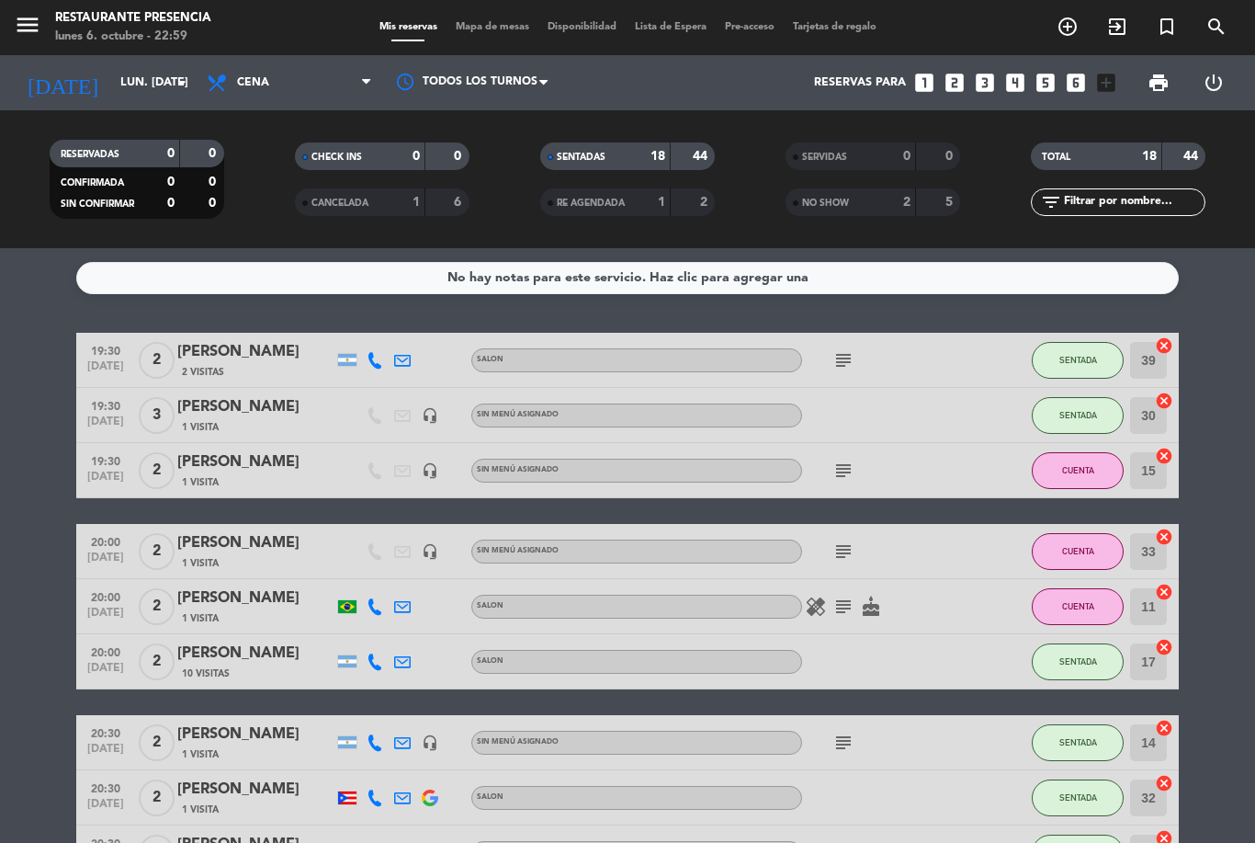
scroll to position [0, 0]
